Goal: Use online tool/utility: Utilize a website feature to perform a specific function

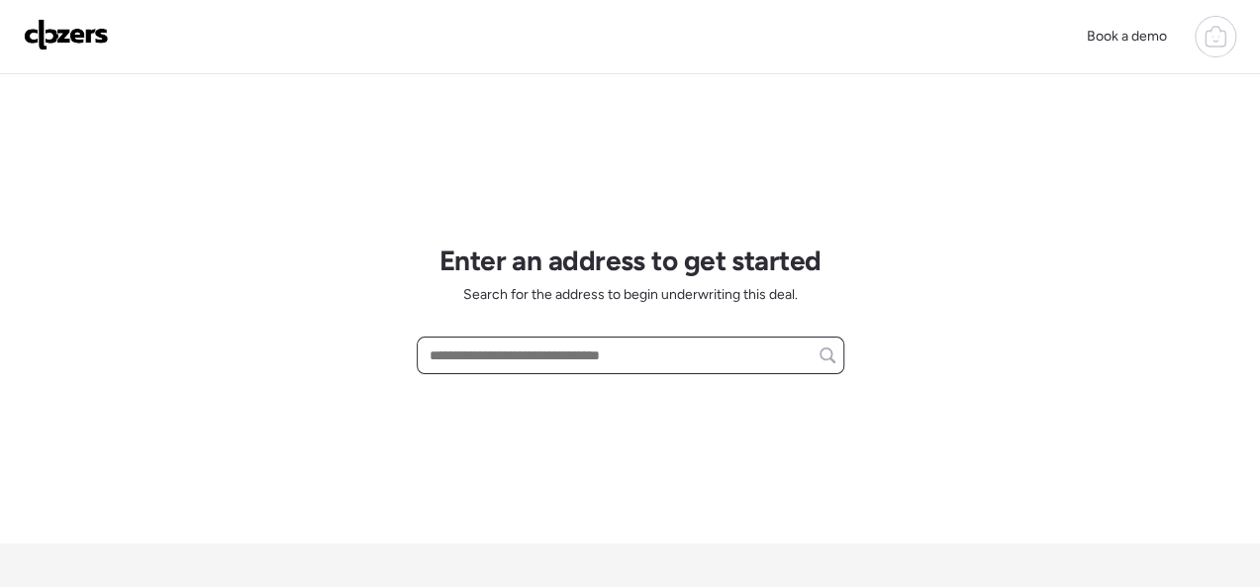
click at [492, 368] on input "text" at bounding box center [631, 355] width 410 height 28
paste input "**********"
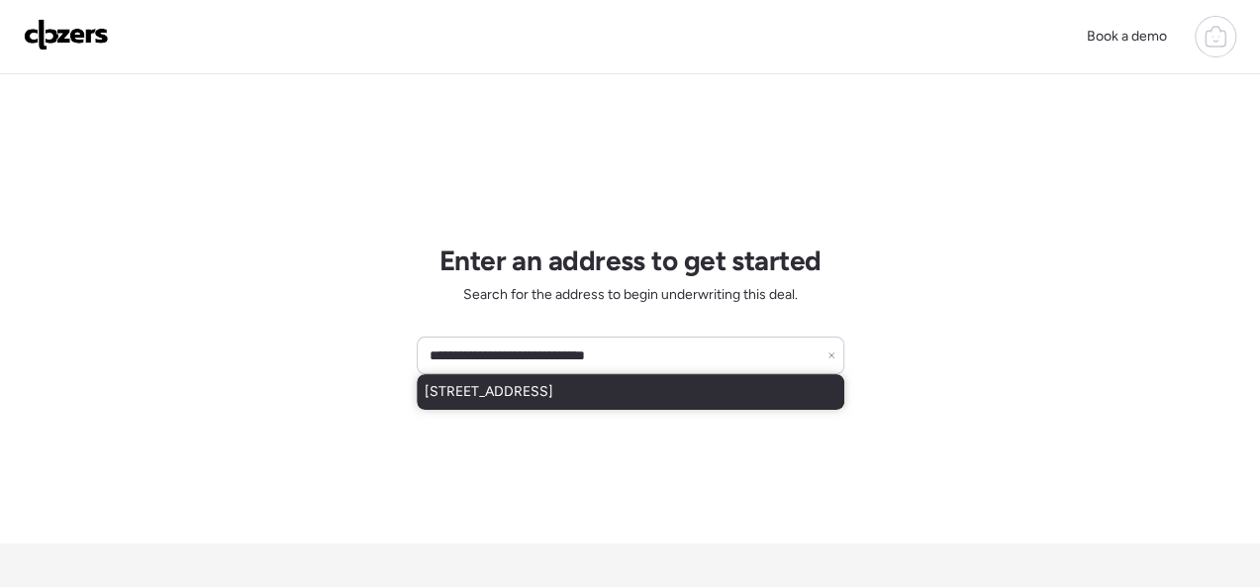
click at [553, 386] on span "[STREET_ADDRESS]" at bounding box center [489, 392] width 129 height 20
type input "**********"
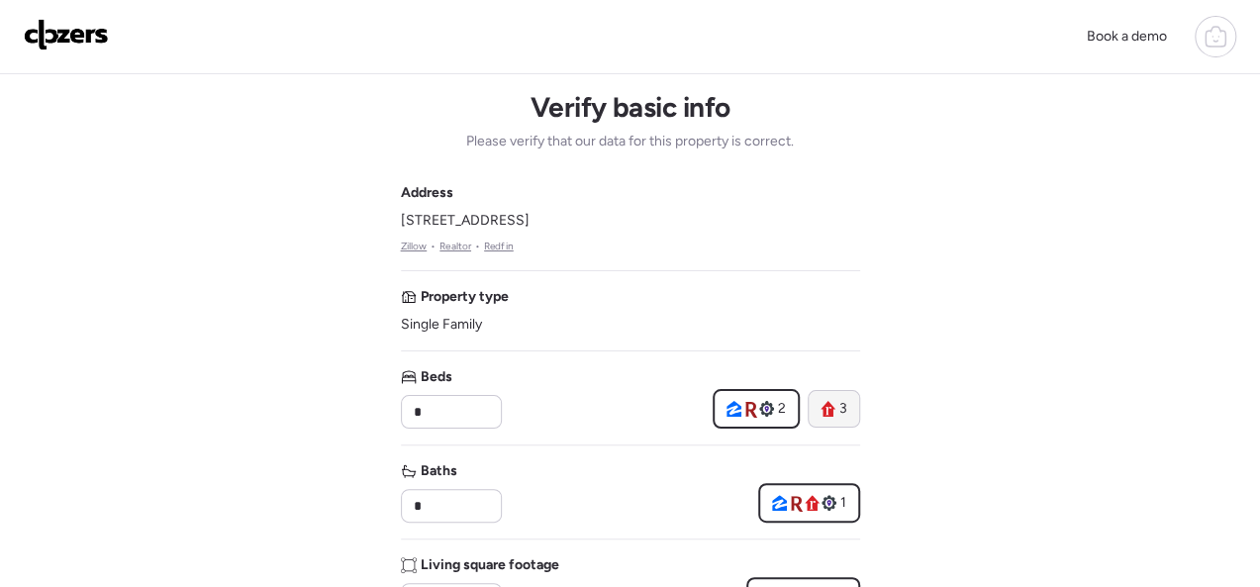
click at [822, 401] on icon at bounding box center [827, 409] width 15 height 16
type input "*"
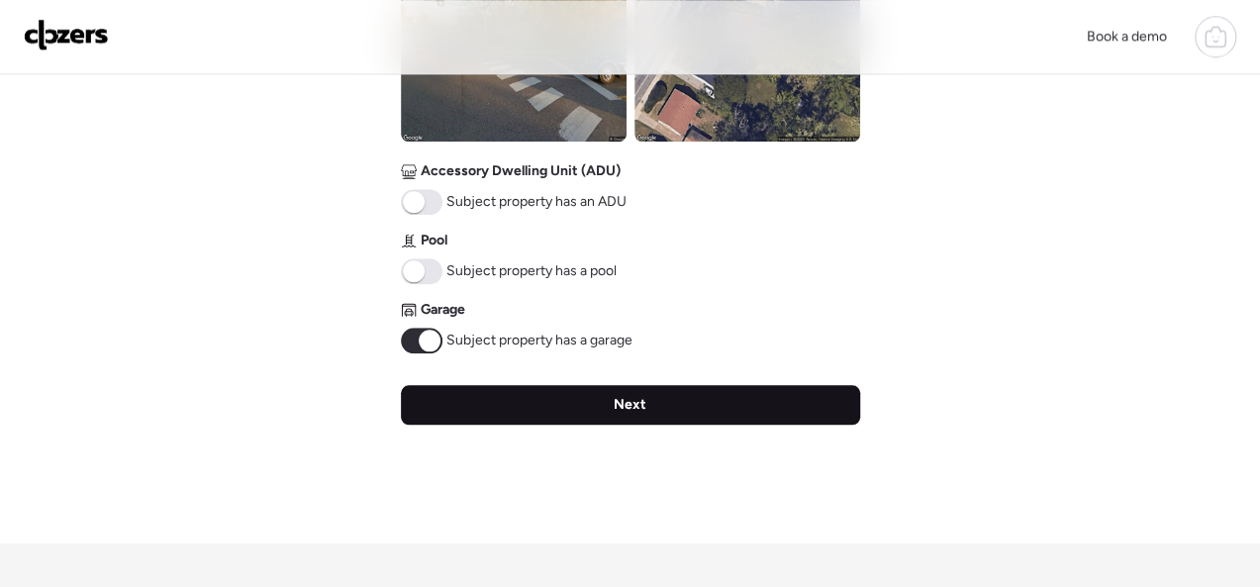
scroll to position [891, 0]
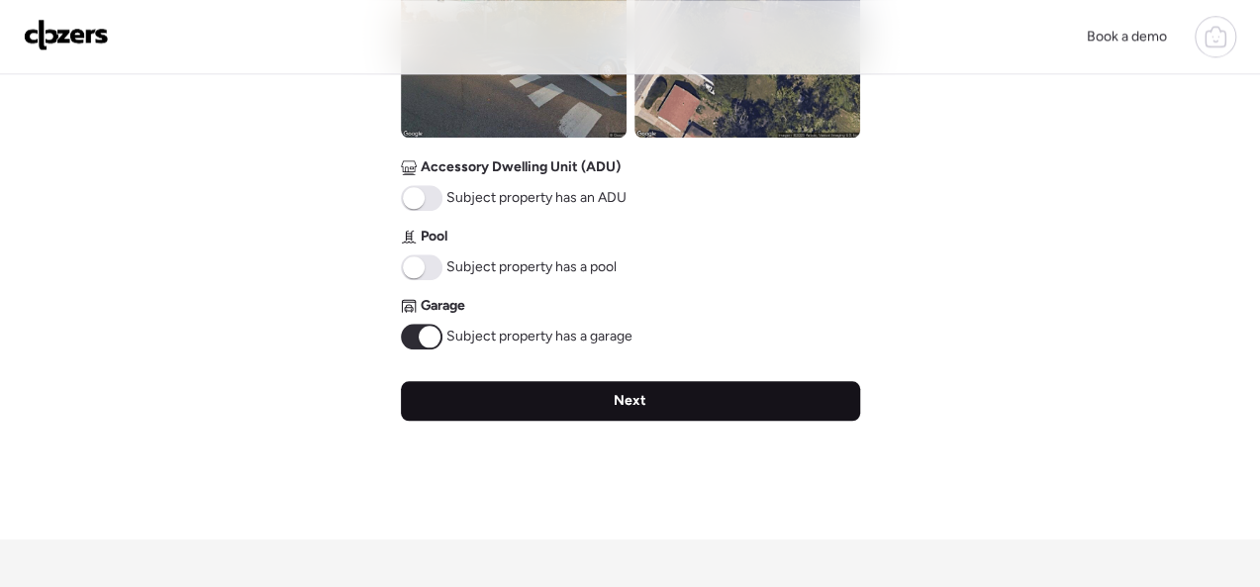
click at [633, 397] on span "Next" at bounding box center [630, 401] width 33 height 20
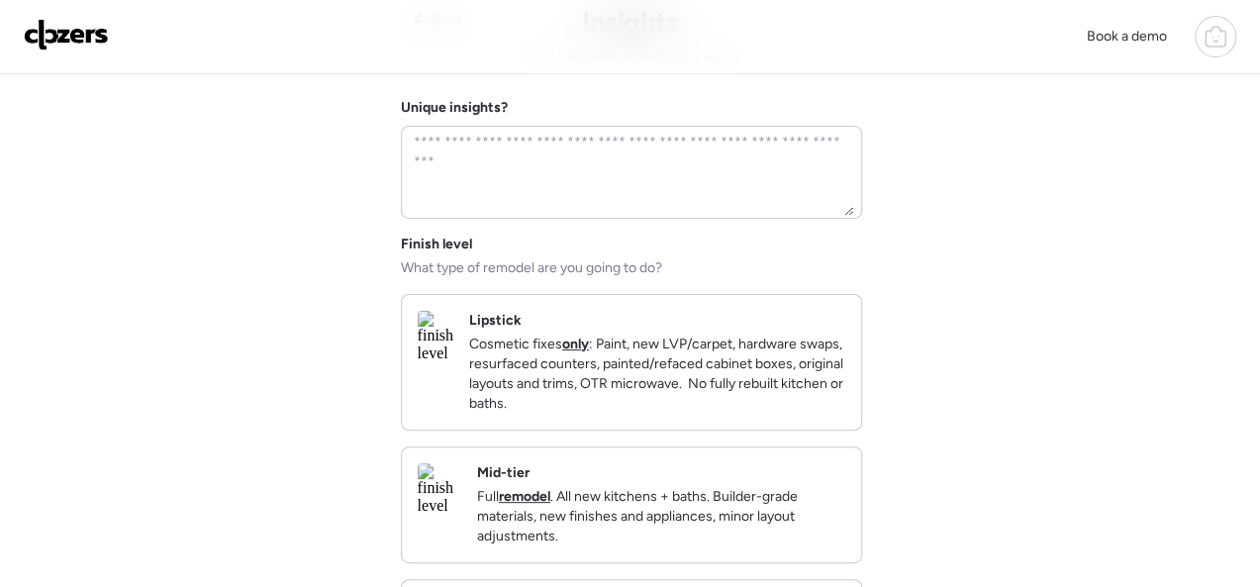
scroll to position [198, 0]
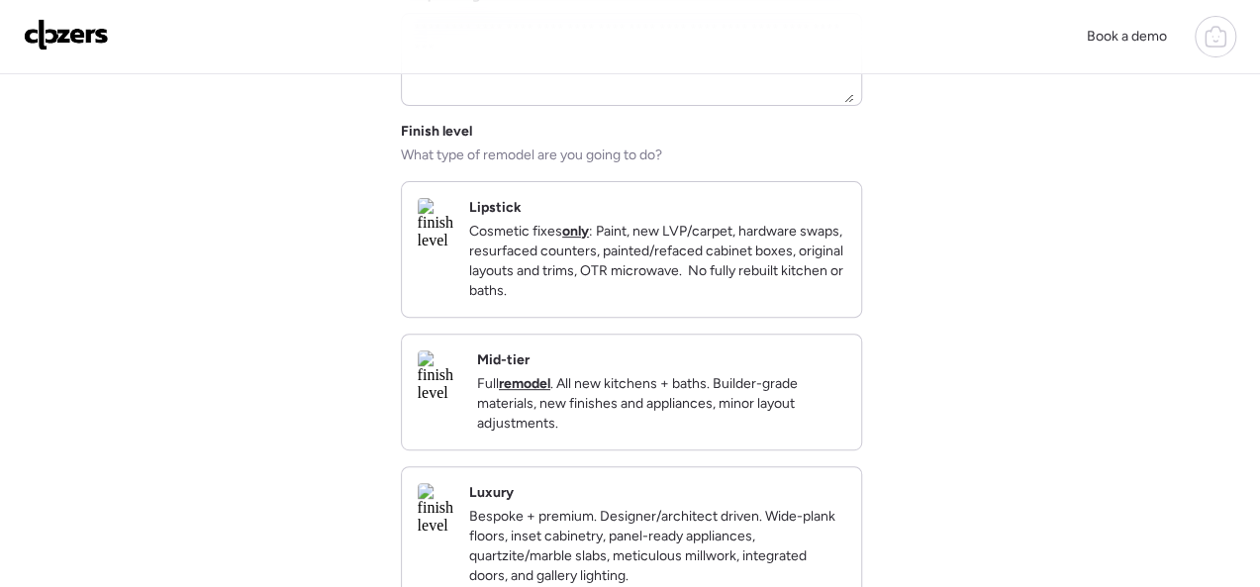
click at [720, 381] on div "Mid-tier Full remodel . All new kitchens + baths. Builder-grade materials, new …" at bounding box center [661, 391] width 368 height 83
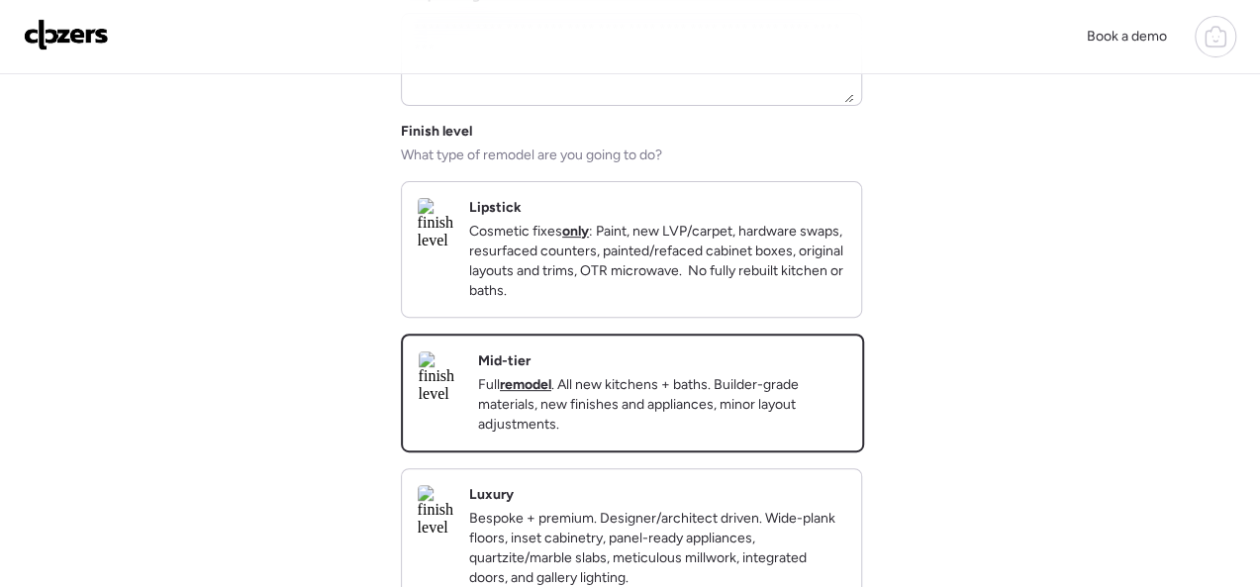
scroll to position [495, 0]
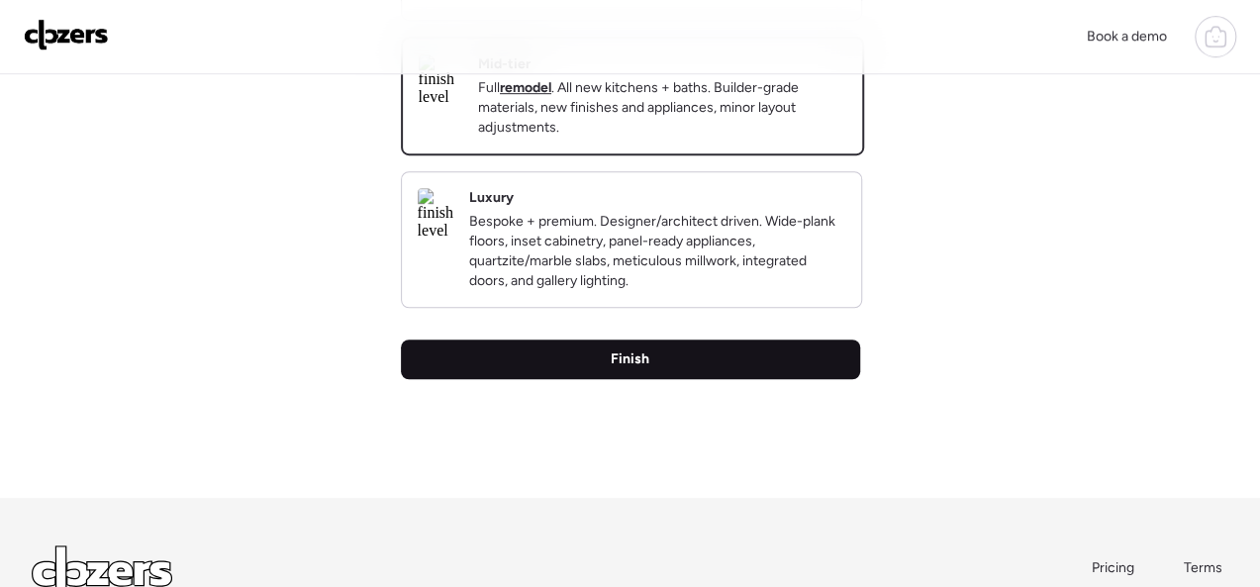
click at [672, 379] on div "Finish" at bounding box center [630, 359] width 459 height 40
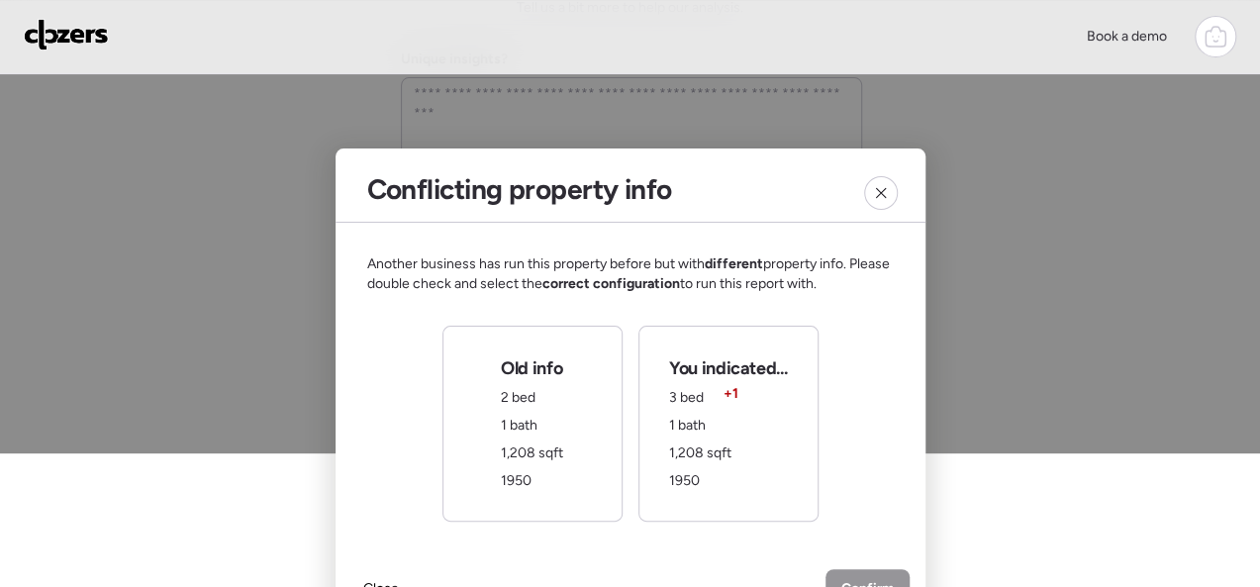
scroll to position [99, 0]
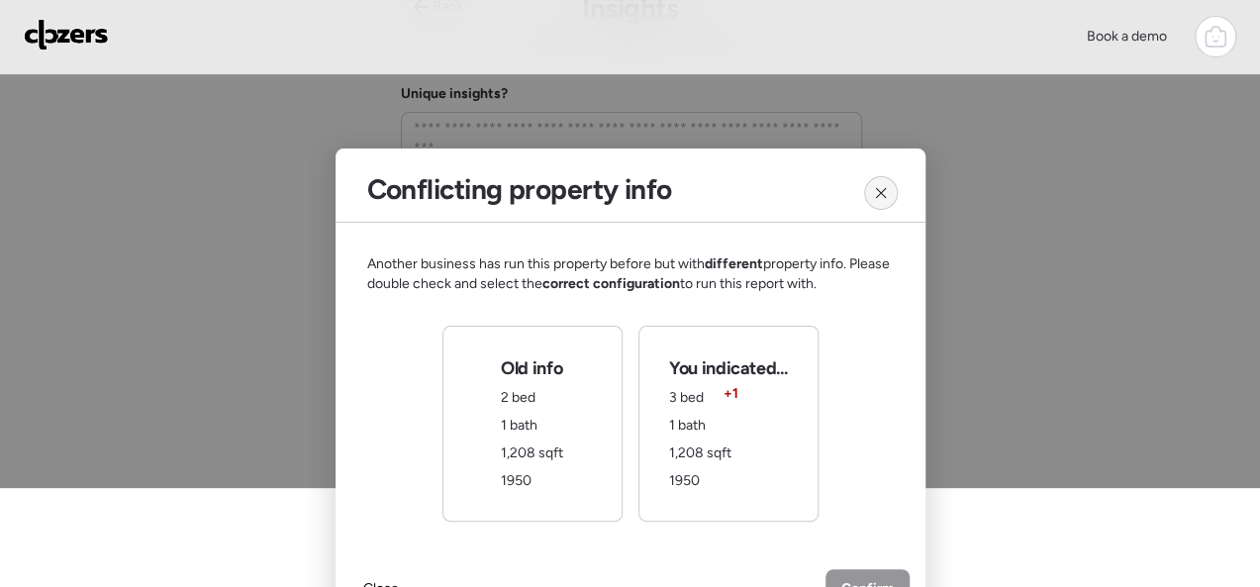
click at [874, 198] on icon at bounding box center [881, 193] width 16 height 16
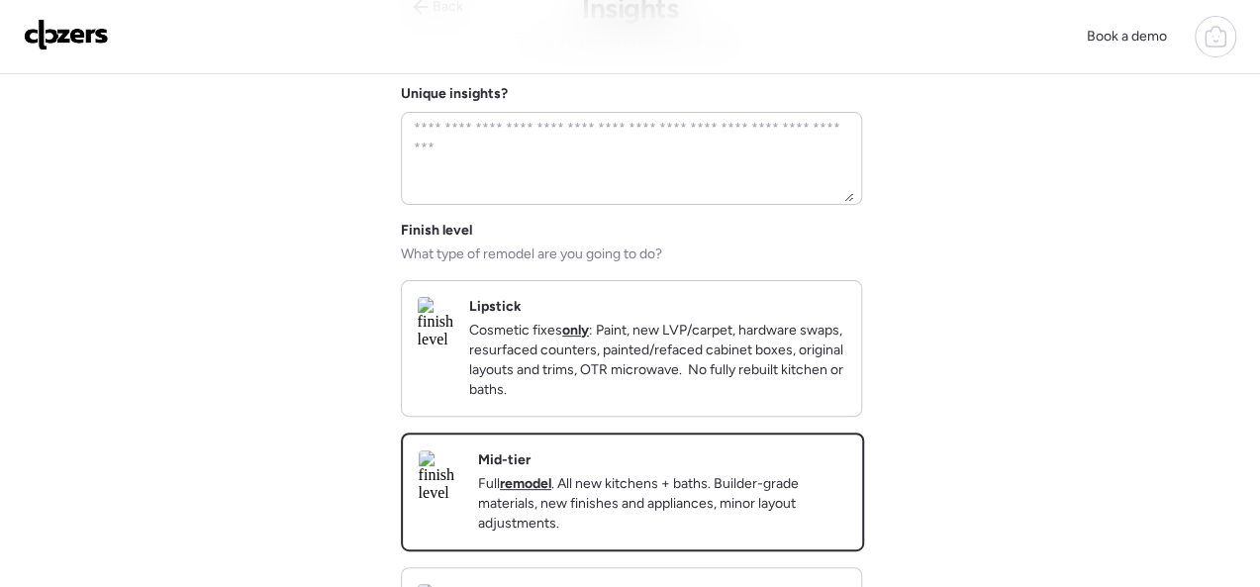
scroll to position [0, 0]
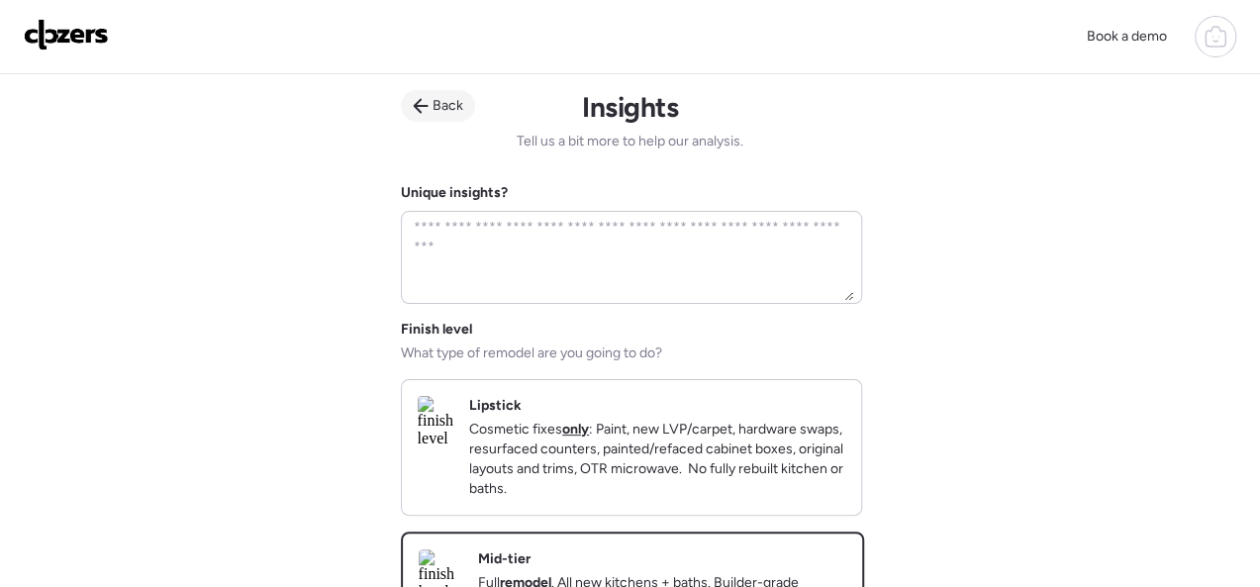
click at [413, 101] on icon at bounding box center [421, 106] width 16 height 16
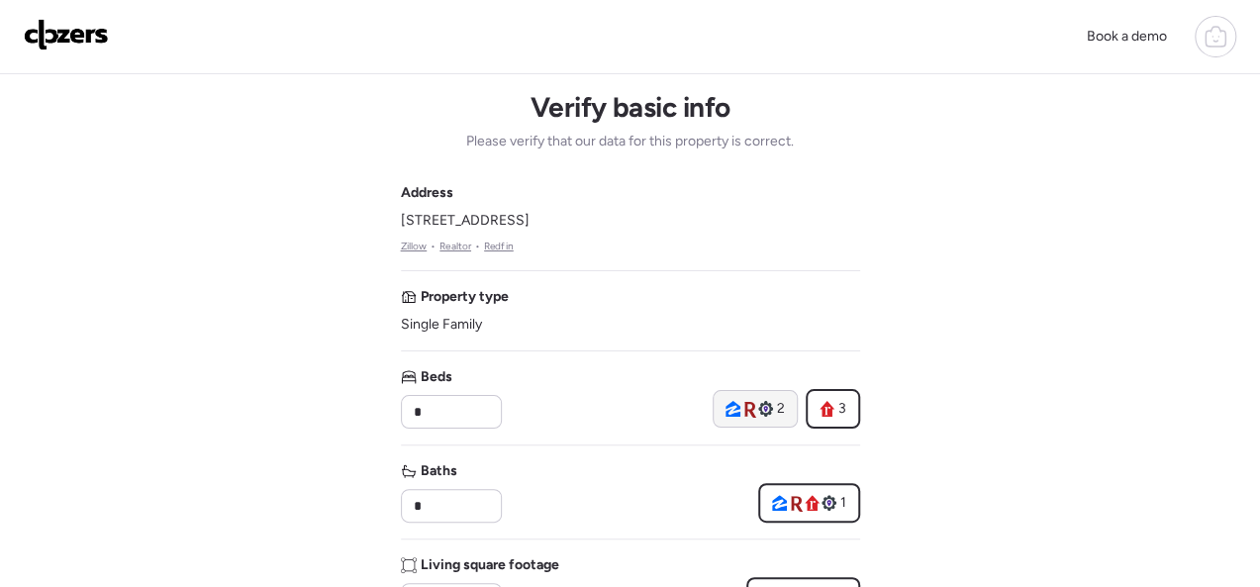
click at [762, 402] on icon at bounding box center [765, 409] width 15 height 16
type input "*"
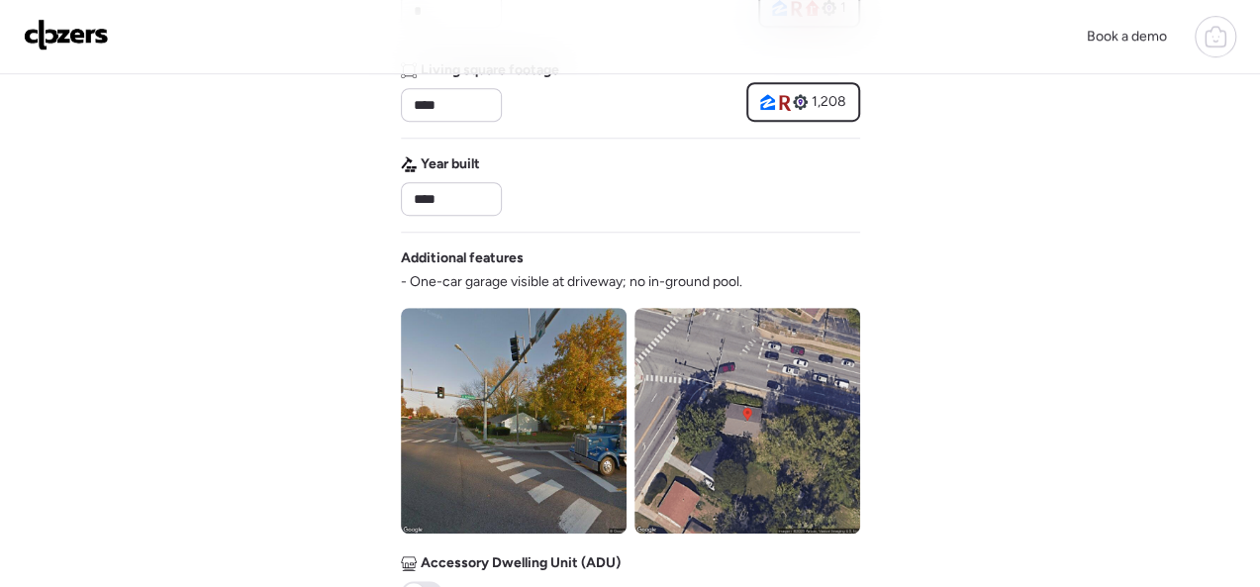
scroll to position [990, 0]
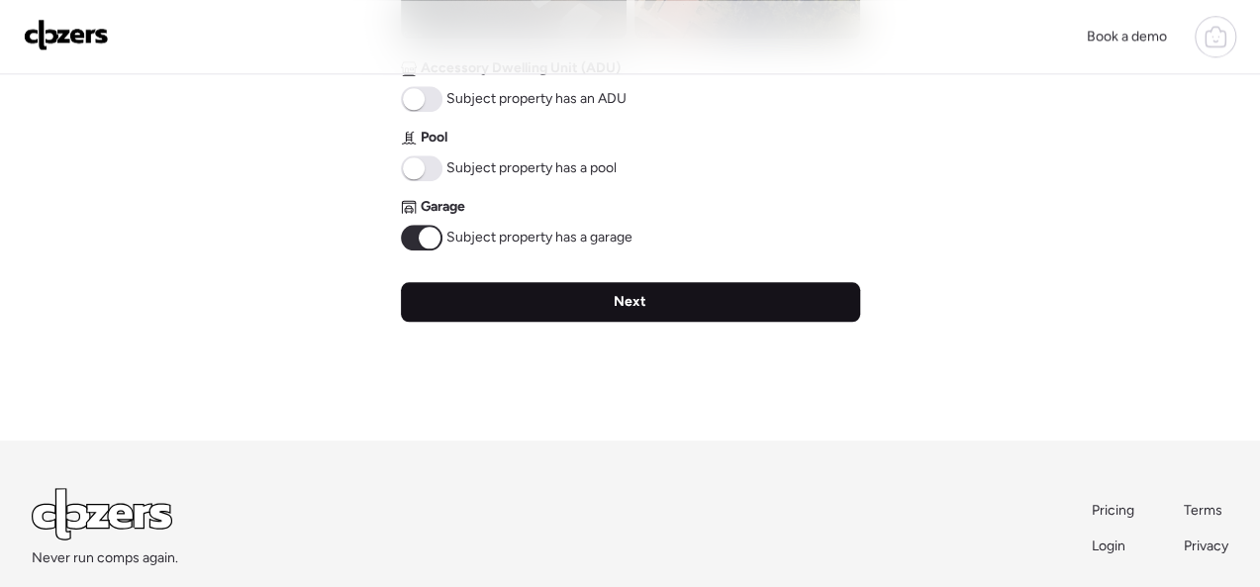
click at [634, 295] on span "Next" at bounding box center [630, 302] width 33 height 20
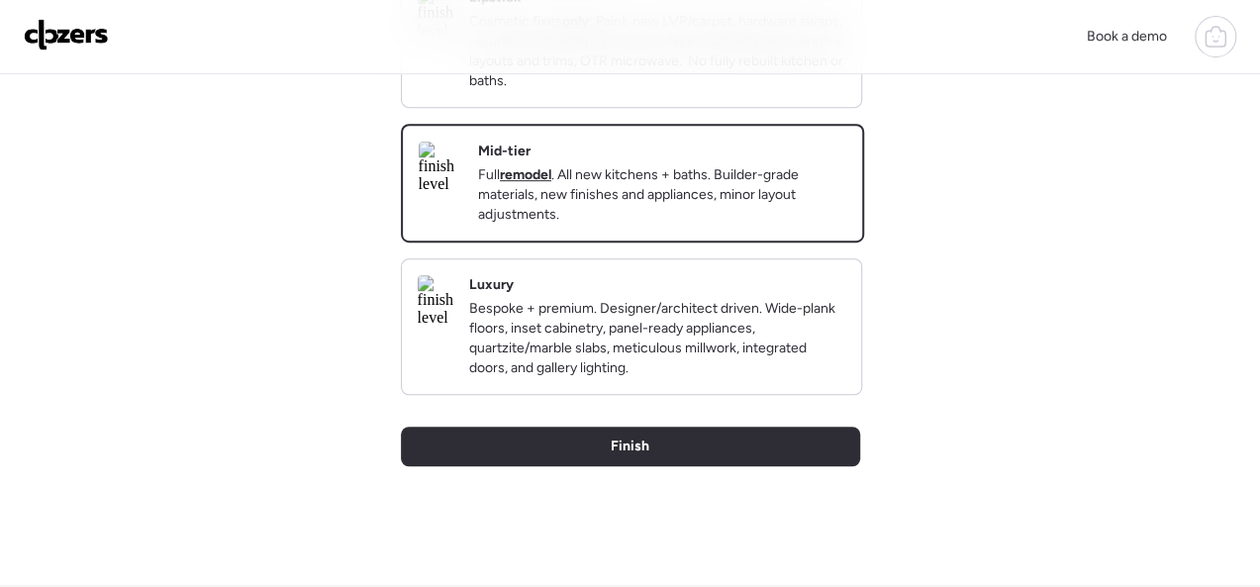
scroll to position [594, 0]
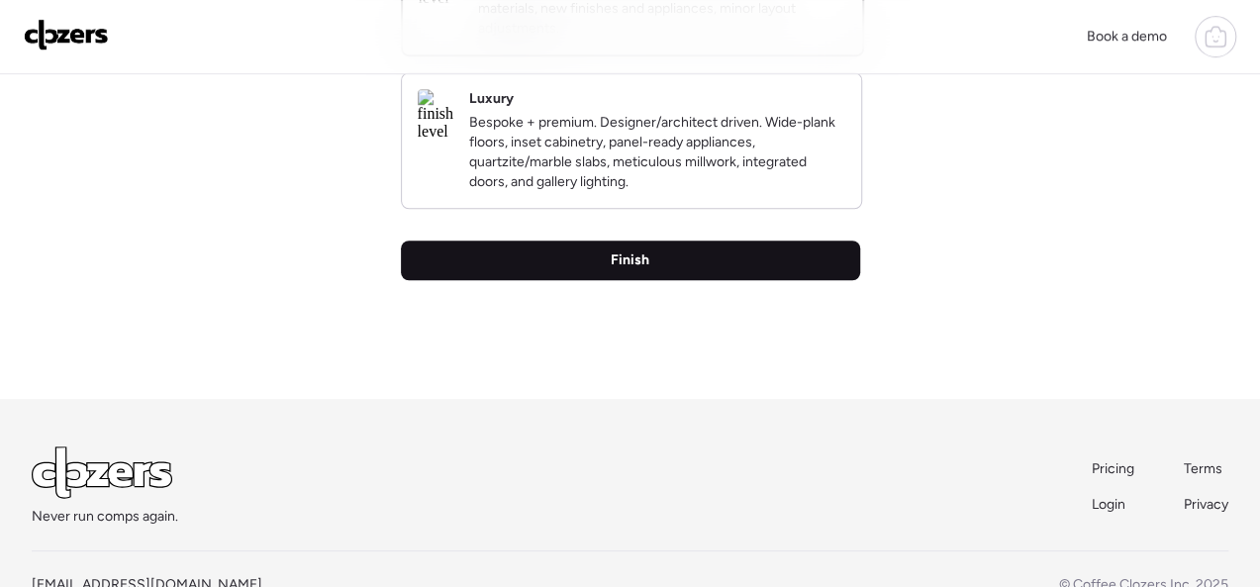
click at [642, 270] on span "Finish" at bounding box center [630, 260] width 39 height 20
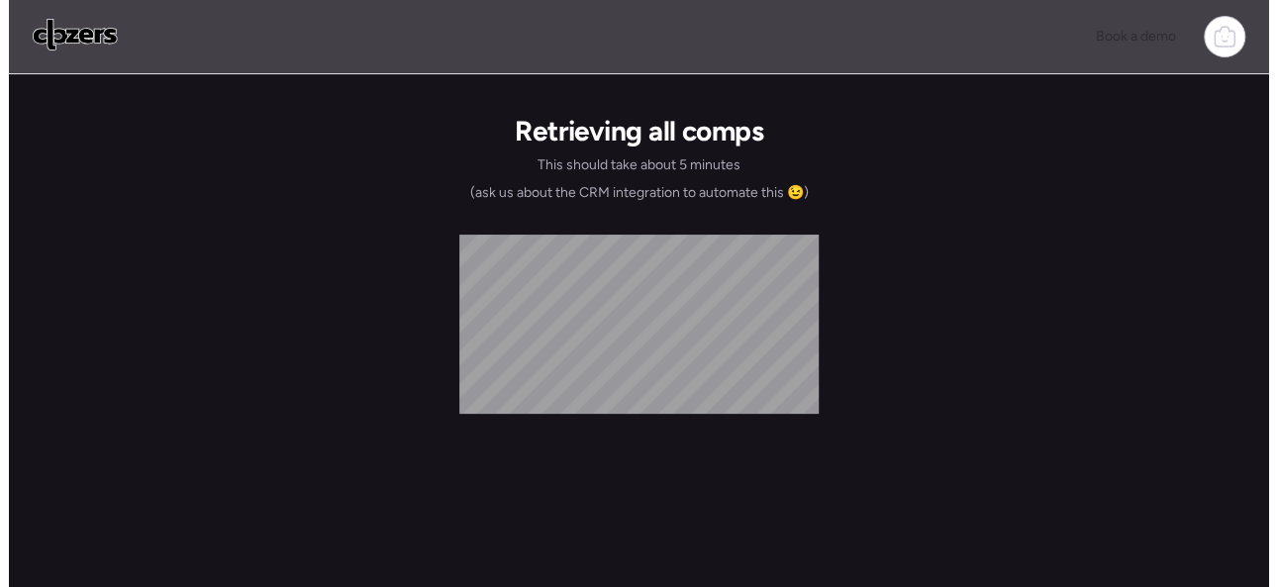
scroll to position [0, 0]
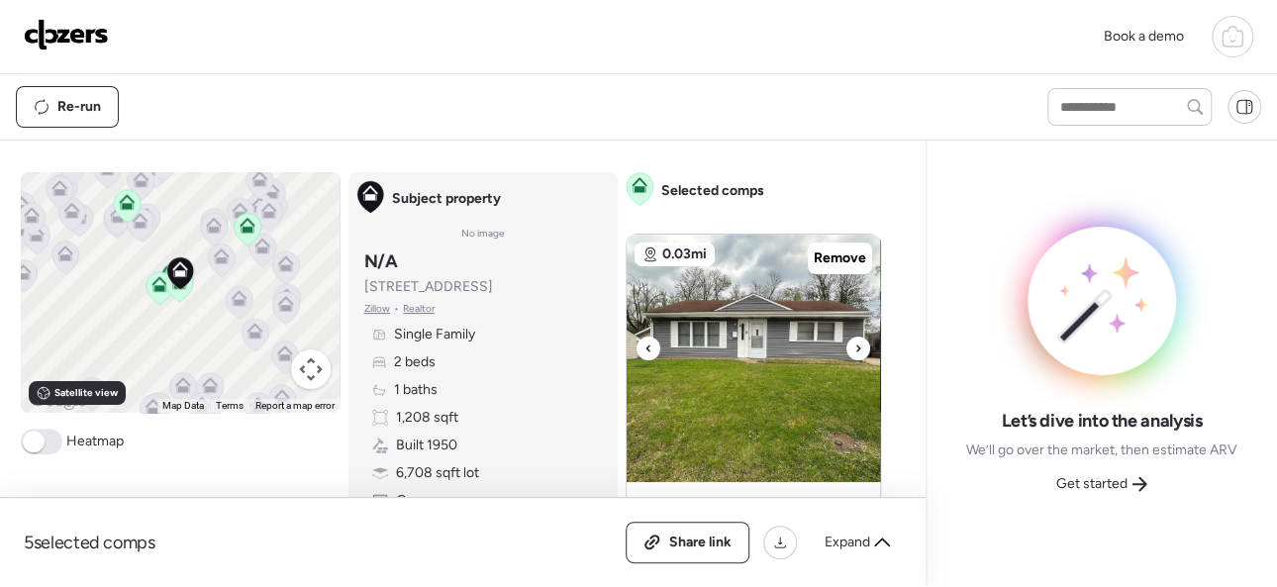
scroll to position [99, 0]
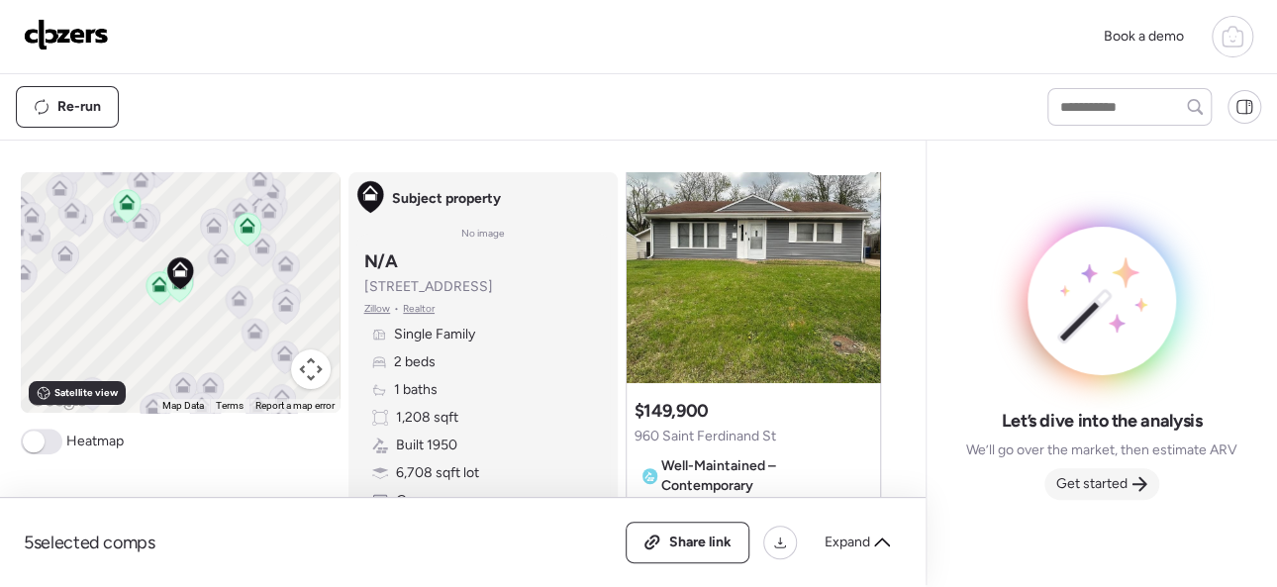
click at [1088, 489] on span "Get started" at bounding box center [1091, 484] width 71 height 20
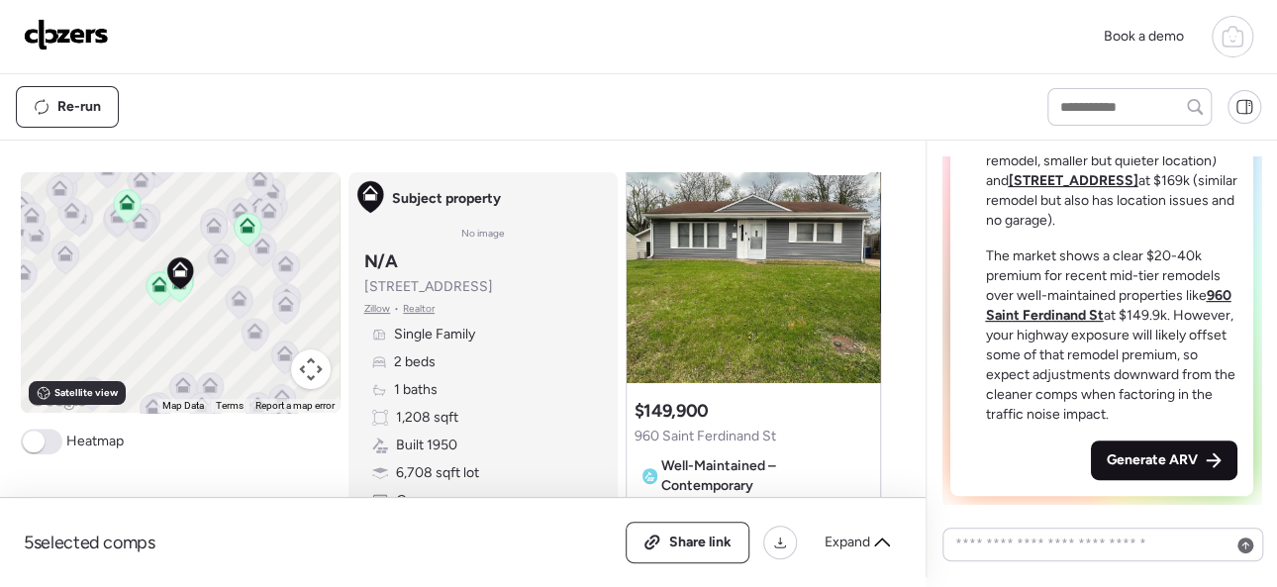
click at [1125, 466] on span "Generate ARV" at bounding box center [1151, 460] width 91 height 20
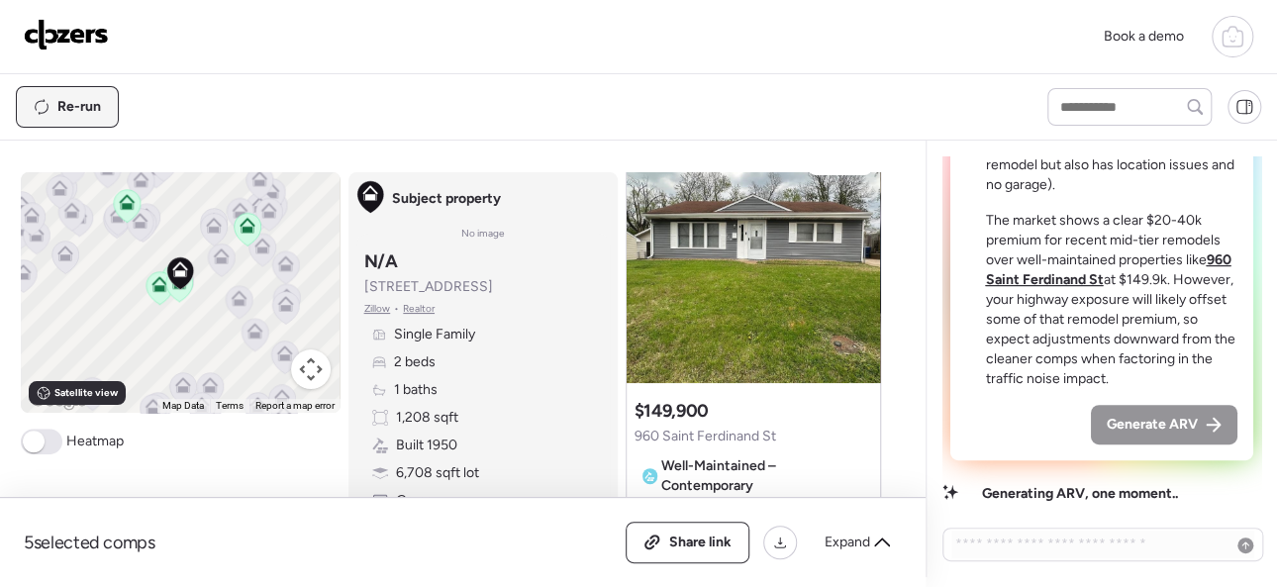
click at [91, 107] on span "Re-run" at bounding box center [79, 107] width 44 height 20
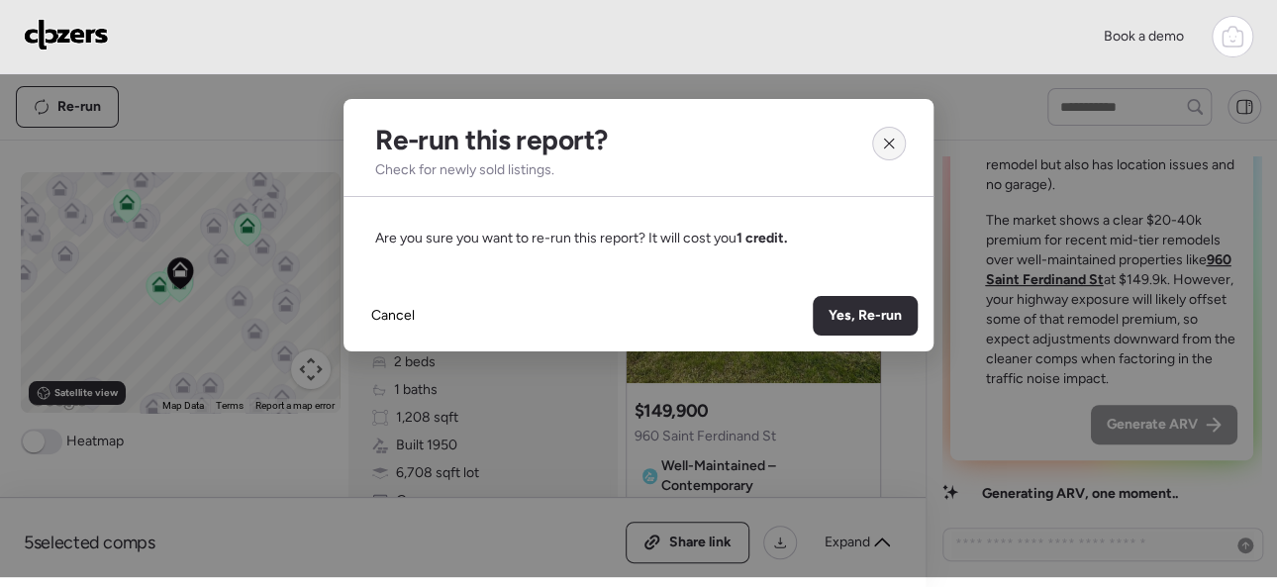
click at [885, 147] on icon at bounding box center [889, 144] width 16 height 16
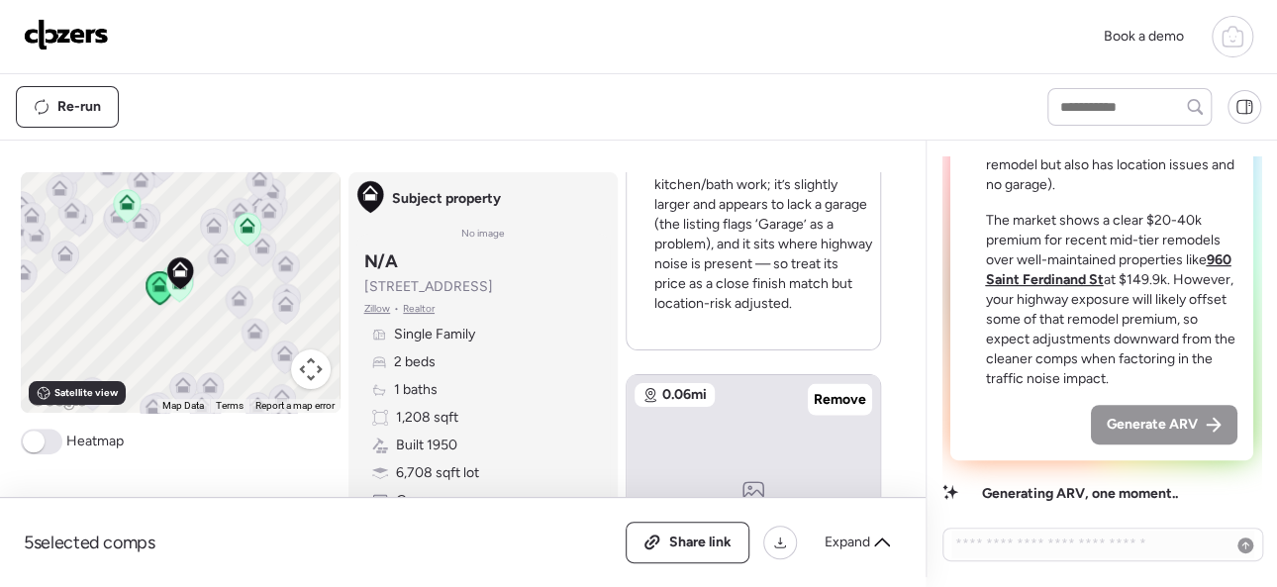
scroll to position [1979, 0]
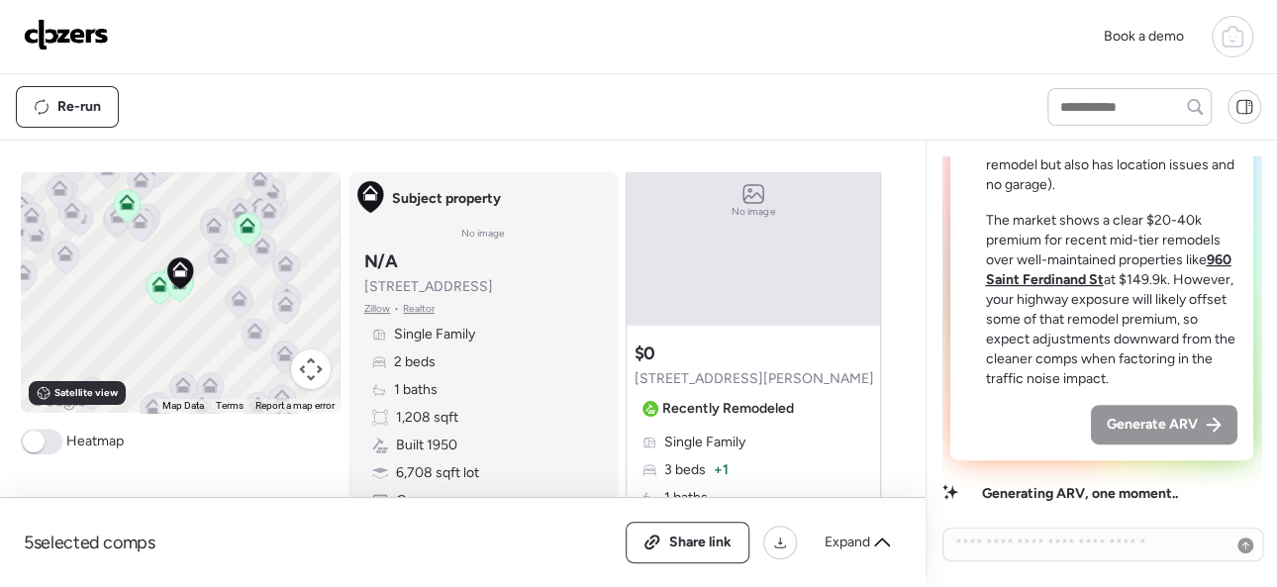
click at [40, 30] on img at bounding box center [66, 35] width 85 height 32
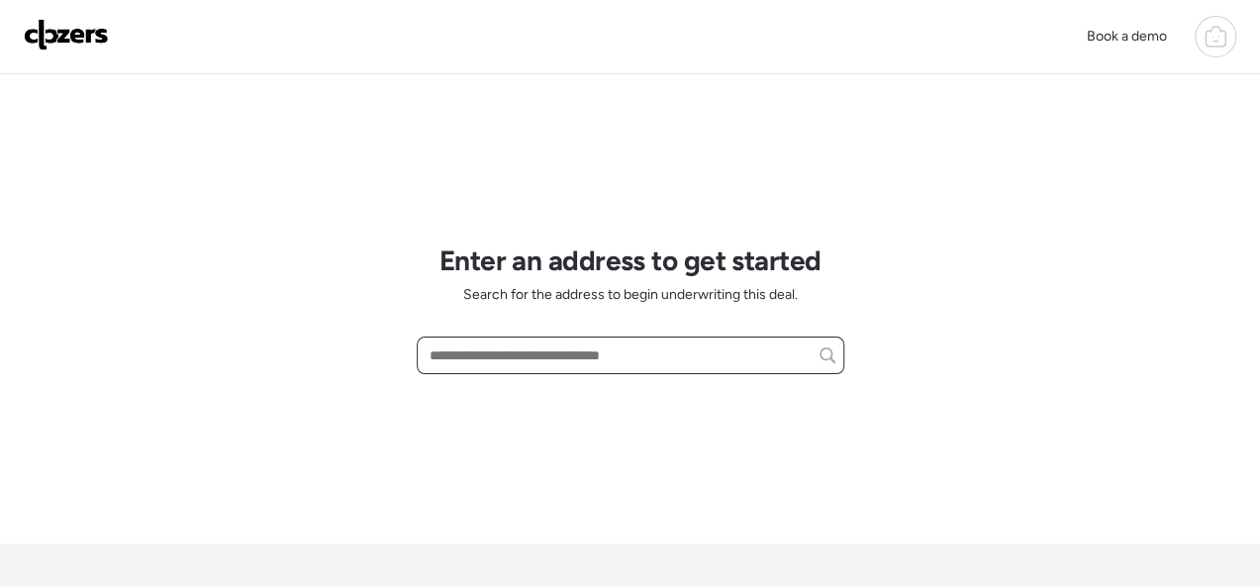
click at [536, 346] on input "text" at bounding box center [631, 355] width 410 height 28
paste input "**********"
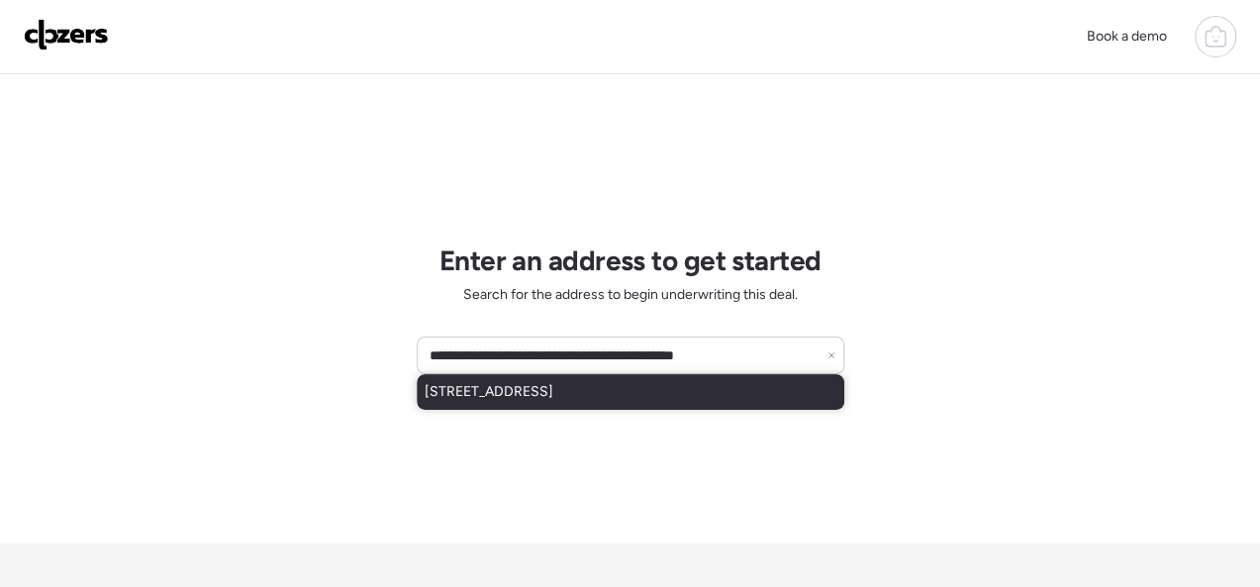
click at [553, 388] on span "[STREET_ADDRESS]" at bounding box center [489, 392] width 129 height 20
type input "**********"
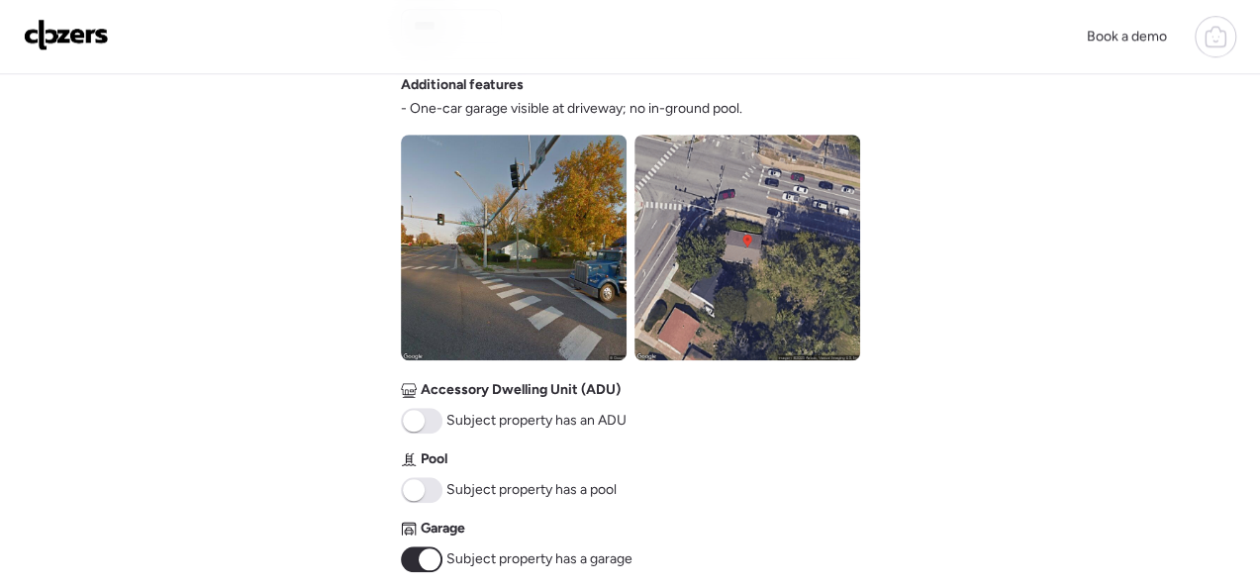
scroll to position [891, 0]
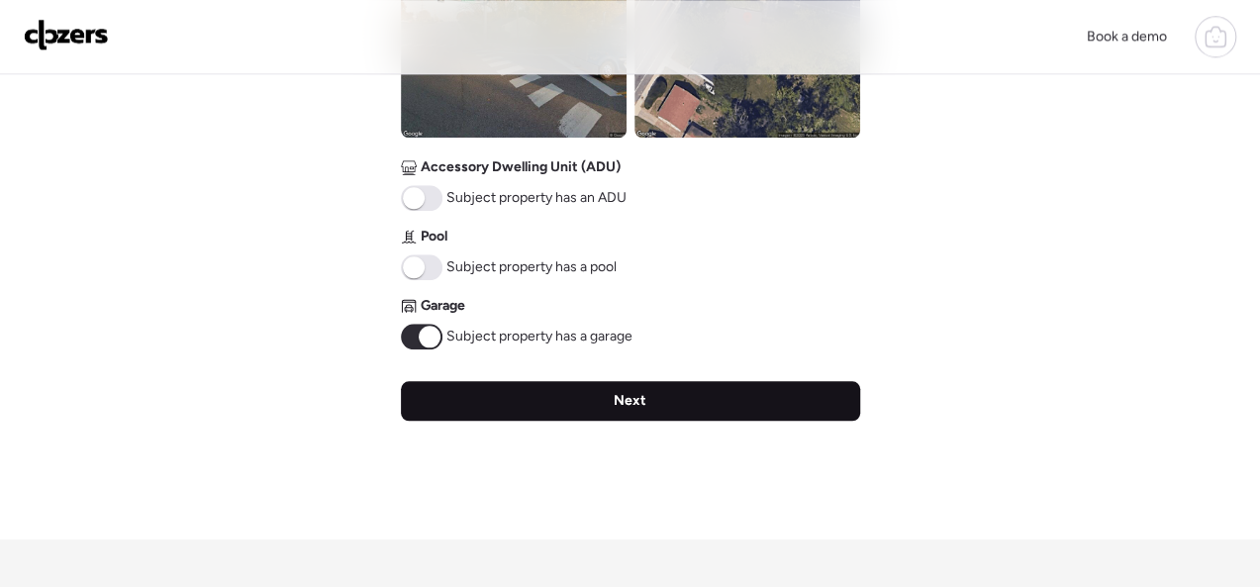
click at [582, 392] on div "Next" at bounding box center [630, 401] width 459 height 40
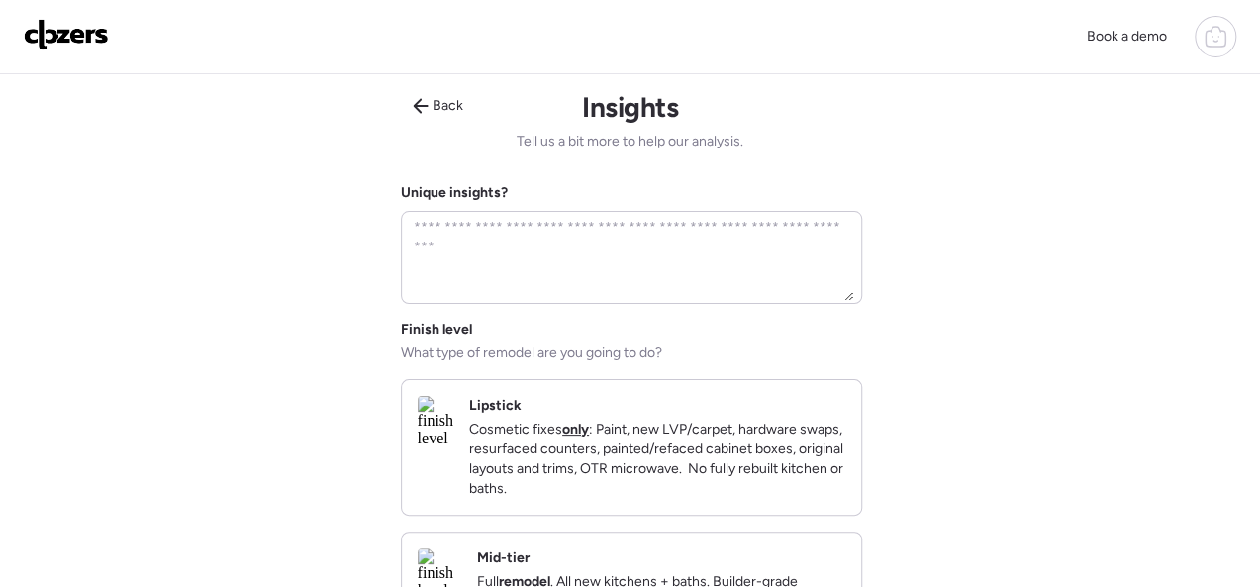
scroll to position [396, 0]
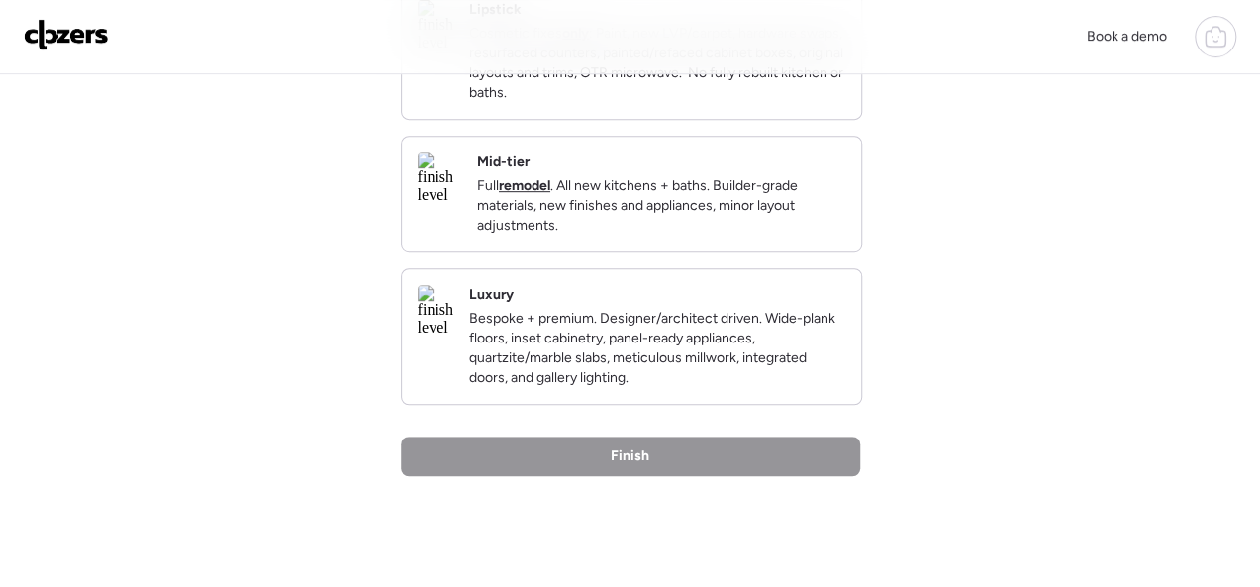
click at [755, 177] on div "Mid-tier Full remodel . All new kitchens + baths. Builder-grade materials, new …" at bounding box center [661, 193] width 368 height 83
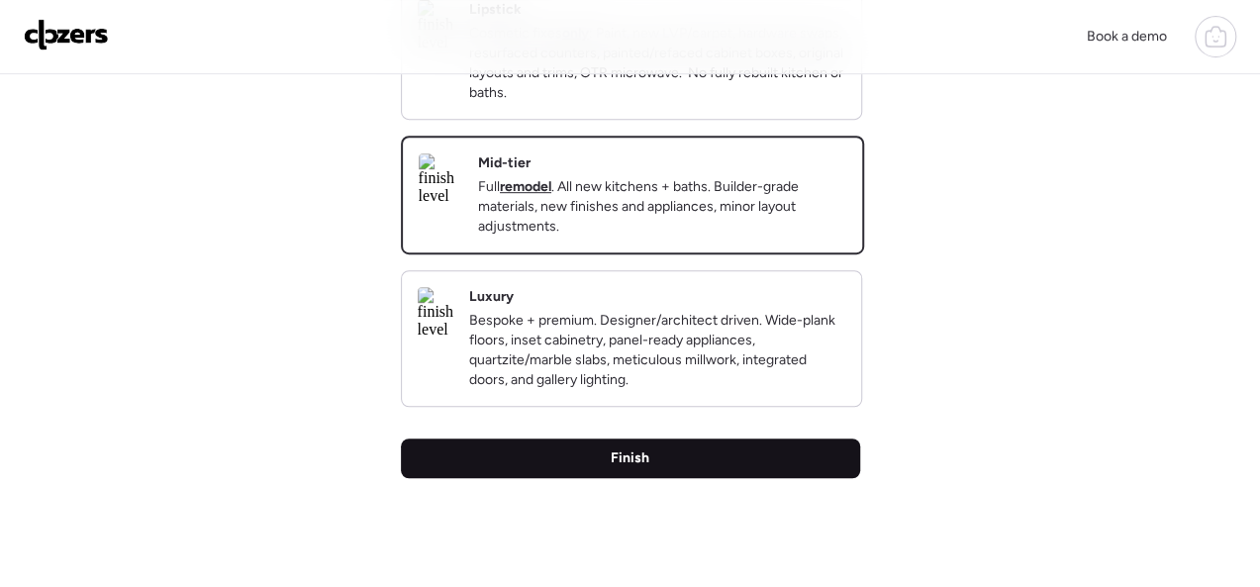
click at [612, 468] on span "Finish" at bounding box center [630, 458] width 39 height 20
